Goal: Transaction & Acquisition: Purchase product/service

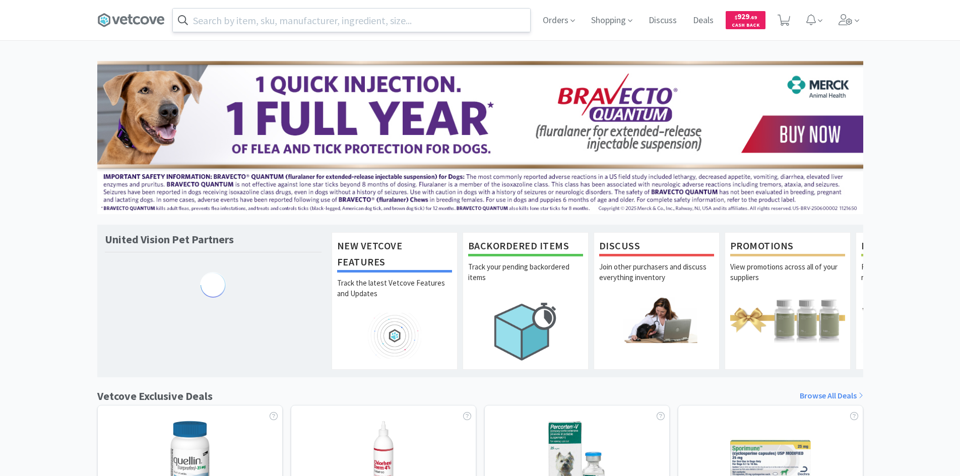
click at [291, 15] on input "text" at bounding box center [351, 20] width 357 height 23
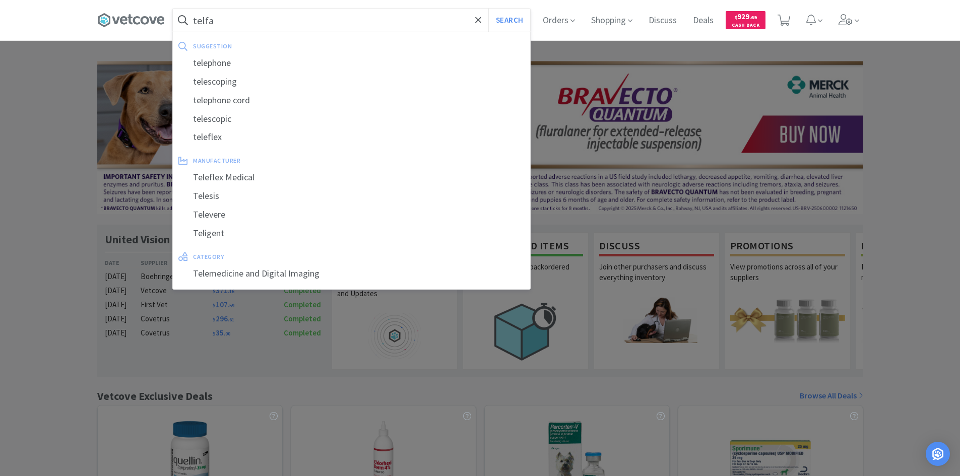
type input "telfa"
click at [488, 9] on button "Search" at bounding box center [509, 20] width 42 height 23
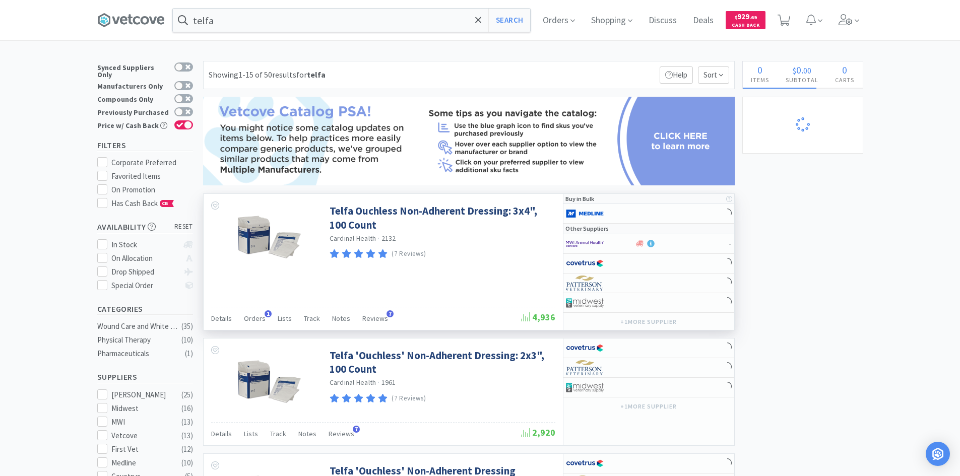
select select "20"
select select "1"
select select "2"
select select "1"
select select "20"
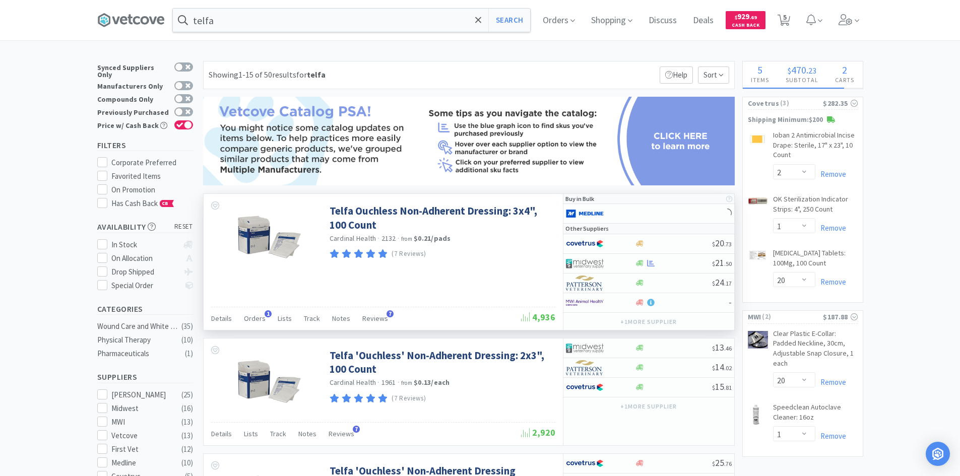
select select "2"
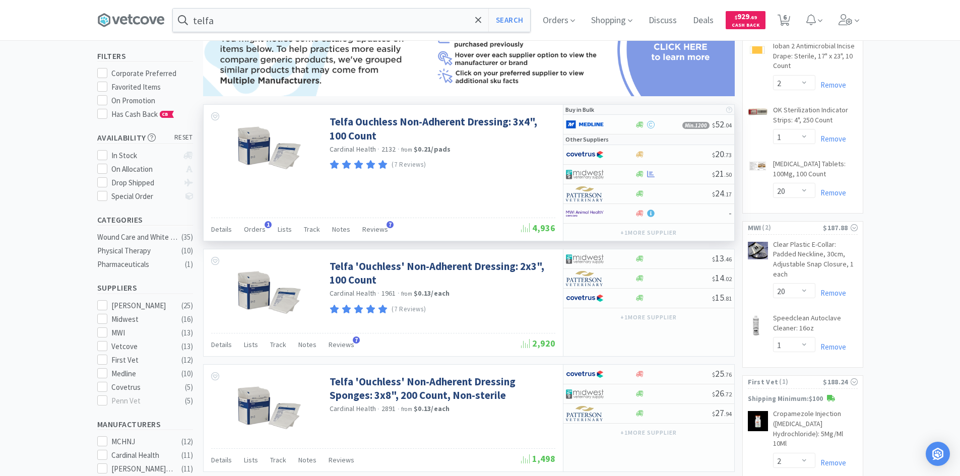
scroll to position [101, 0]
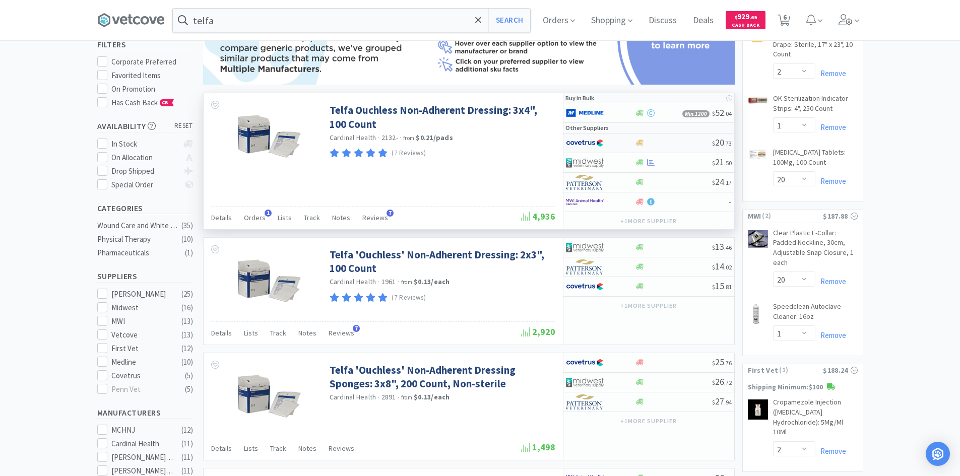
click at [614, 144] on div at bounding box center [593, 142] width 55 height 17
select select "1"
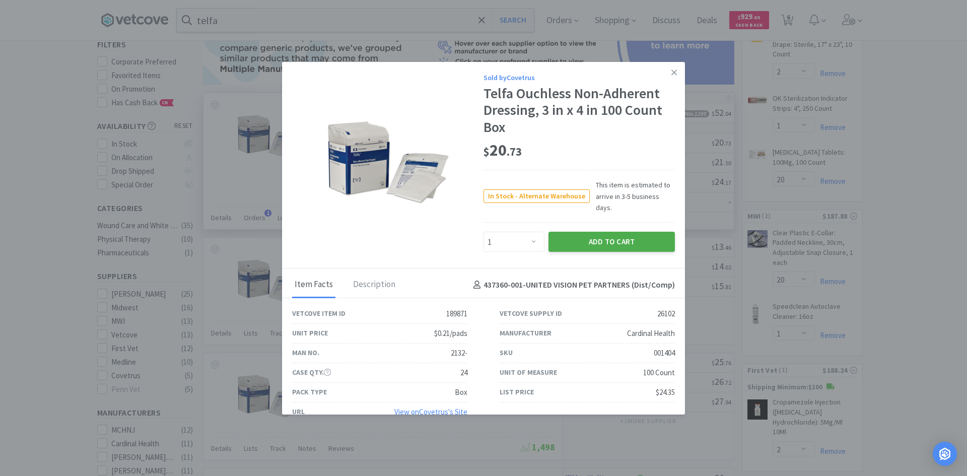
click at [604, 238] on button "Add to Cart" at bounding box center [612, 242] width 126 height 20
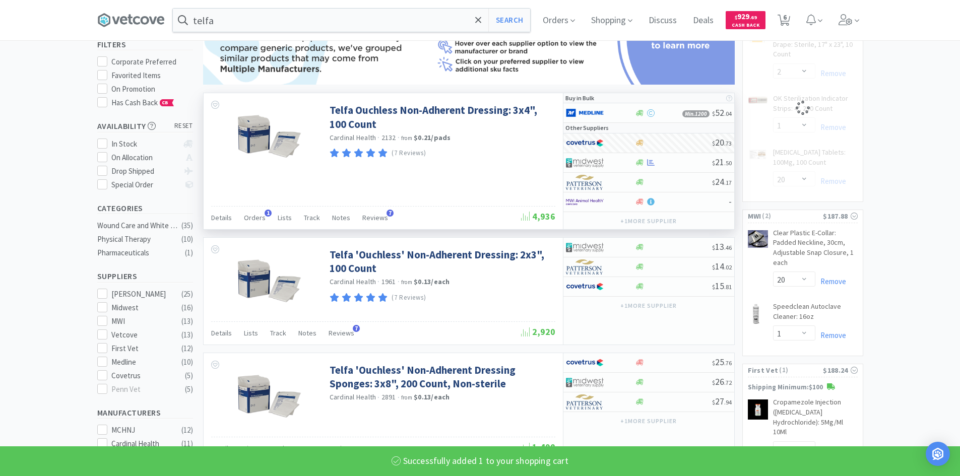
select select "1"
select select "20"
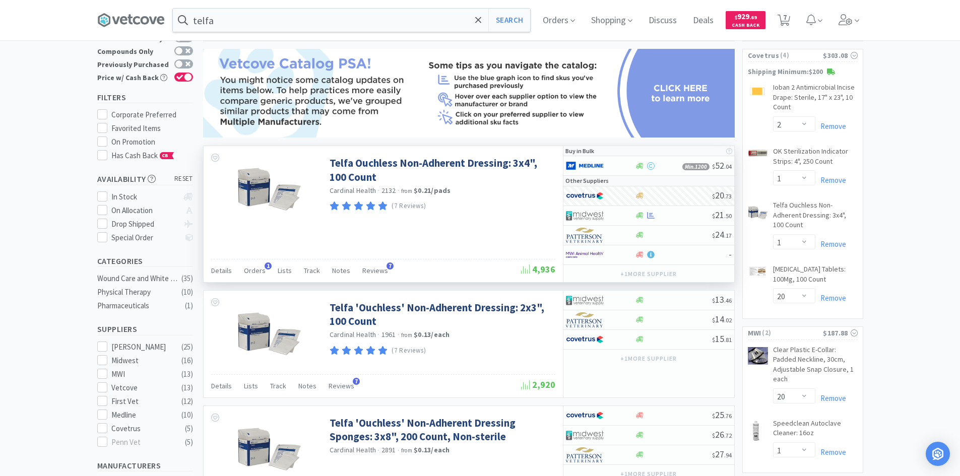
scroll to position [0, 0]
